Goal: Information Seeking & Learning: Check status

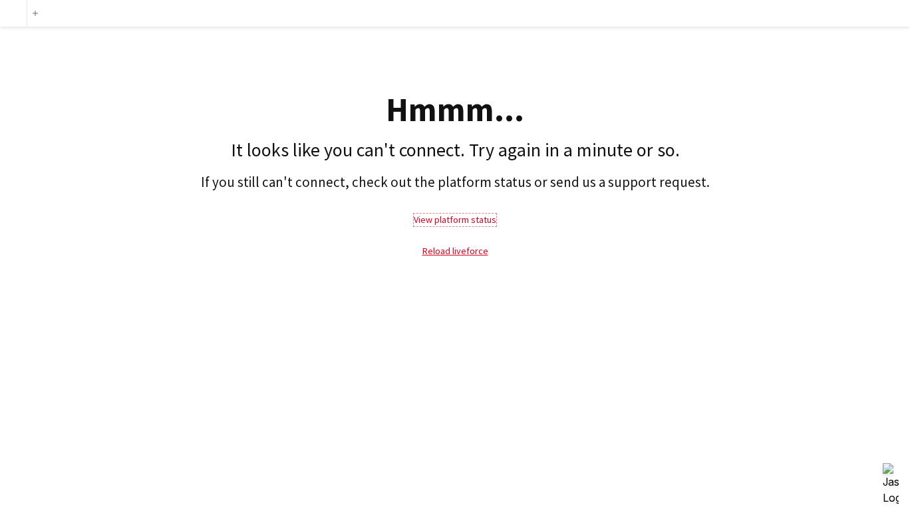
click at [456, 224] on link "View platform status" at bounding box center [455, 220] width 82 height 12
